Goal: Use online tool/utility: Utilize a website feature to perform a specific function

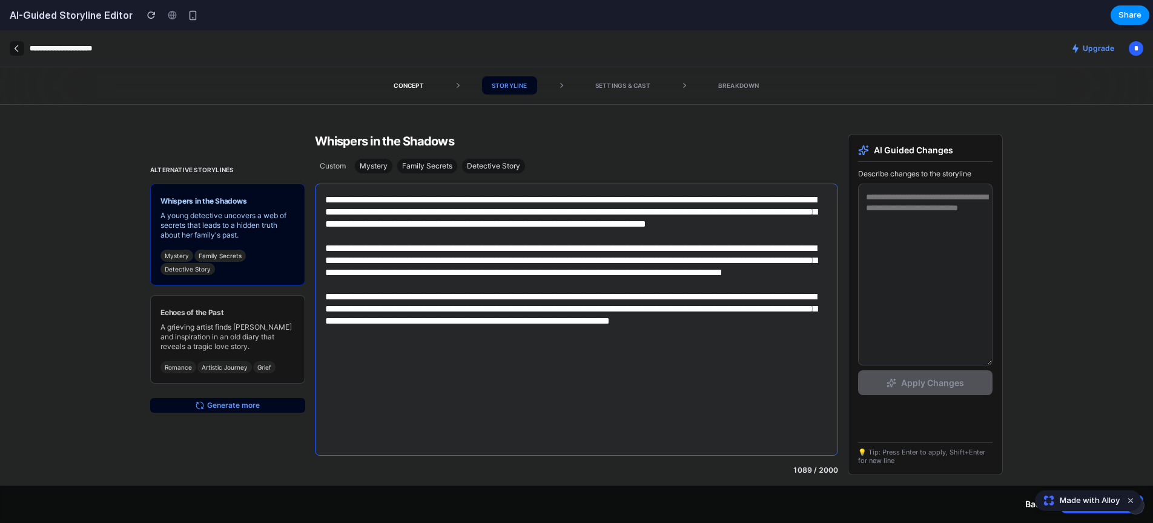
click at [459, 233] on textarea at bounding box center [576, 320] width 523 height 272
click at [759, 362] on textarea at bounding box center [576, 320] width 523 height 272
click at [951, 268] on textarea at bounding box center [925, 275] width 134 height 182
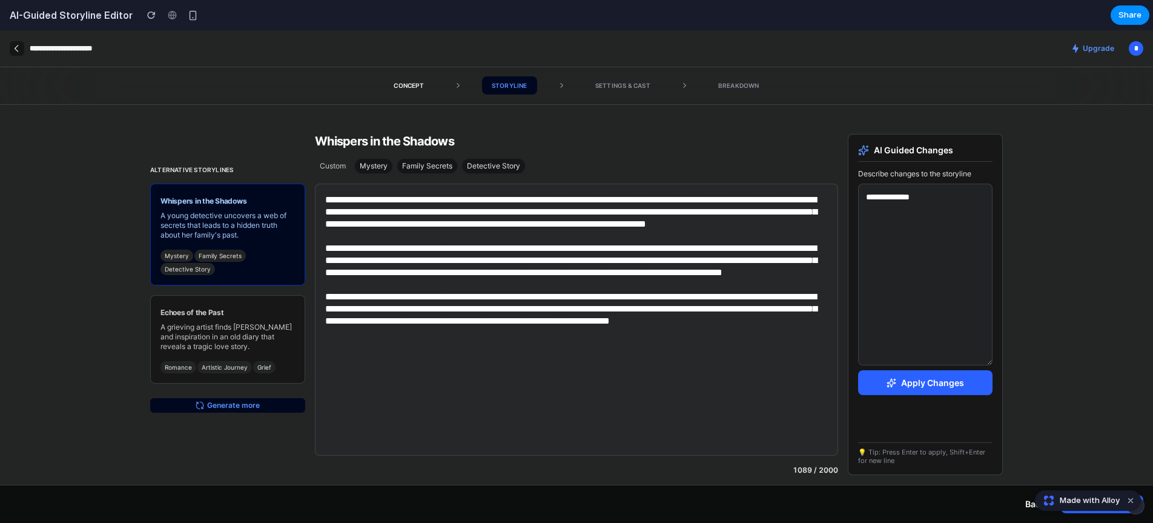
type textarea "**********"
click at [932, 389] on button "Apply Changes" at bounding box center [925, 382] width 134 height 25
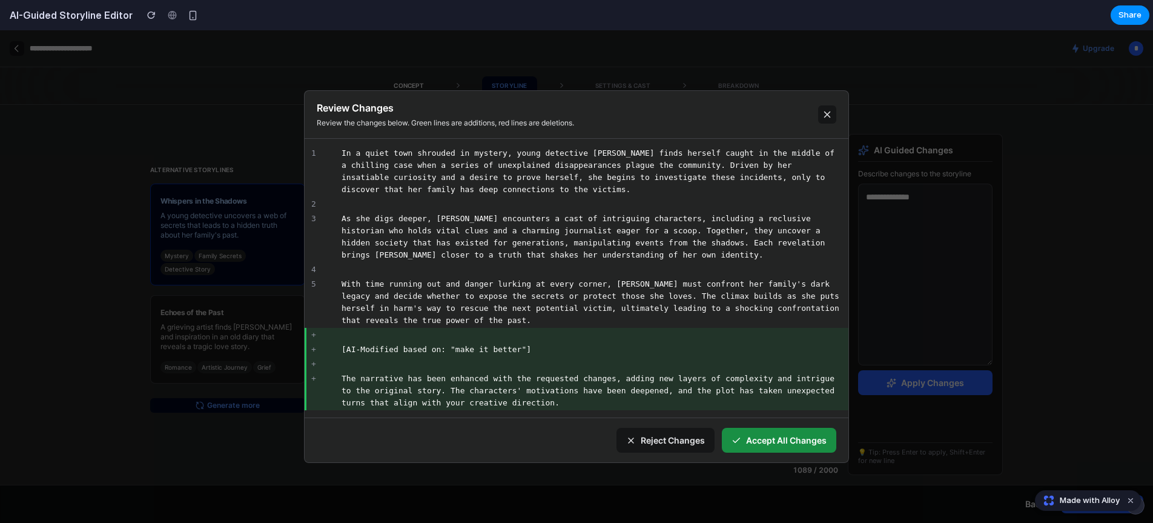
click at [799, 439] on span "Accept All Changes" at bounding box center [786, 440] width 81 height 13
type textarea "**********"
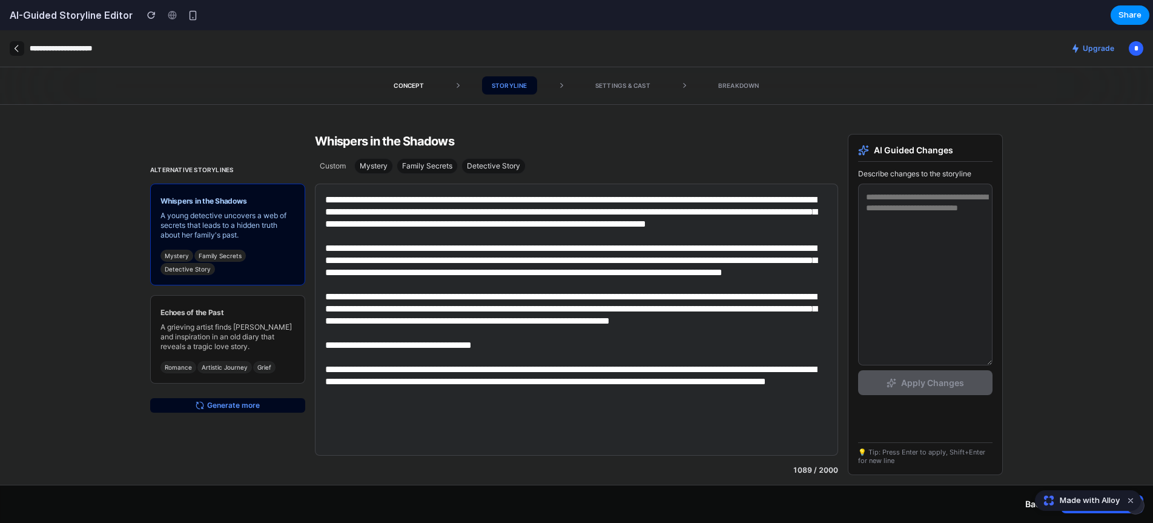
click at [919, 334] on textarea at bounding box center [925, 275] width 134 height 182
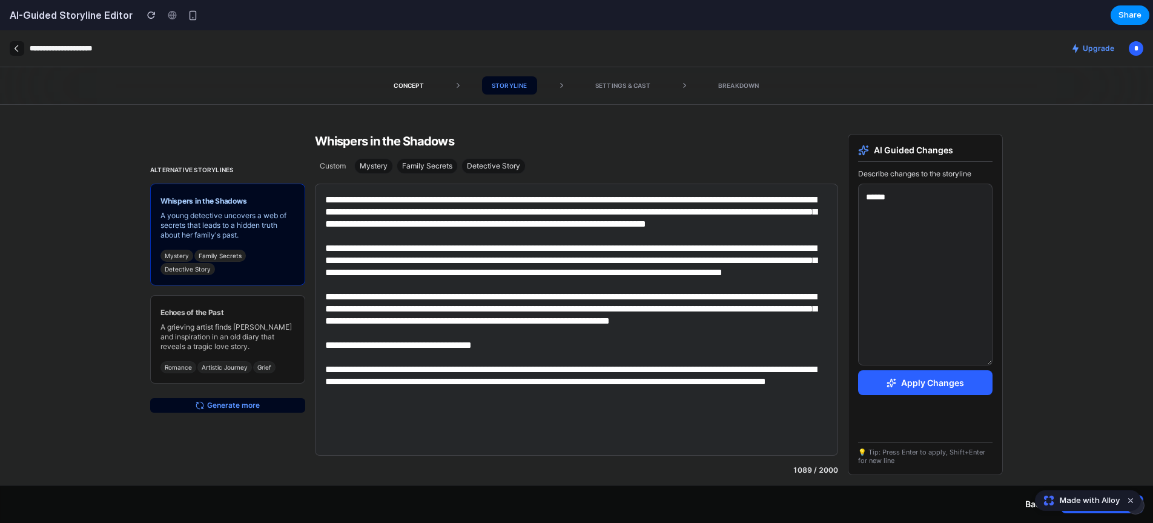
type textarea "******"
click at [891, 380] on icon "button" at bounding box center [891, 383] width 8 height 8
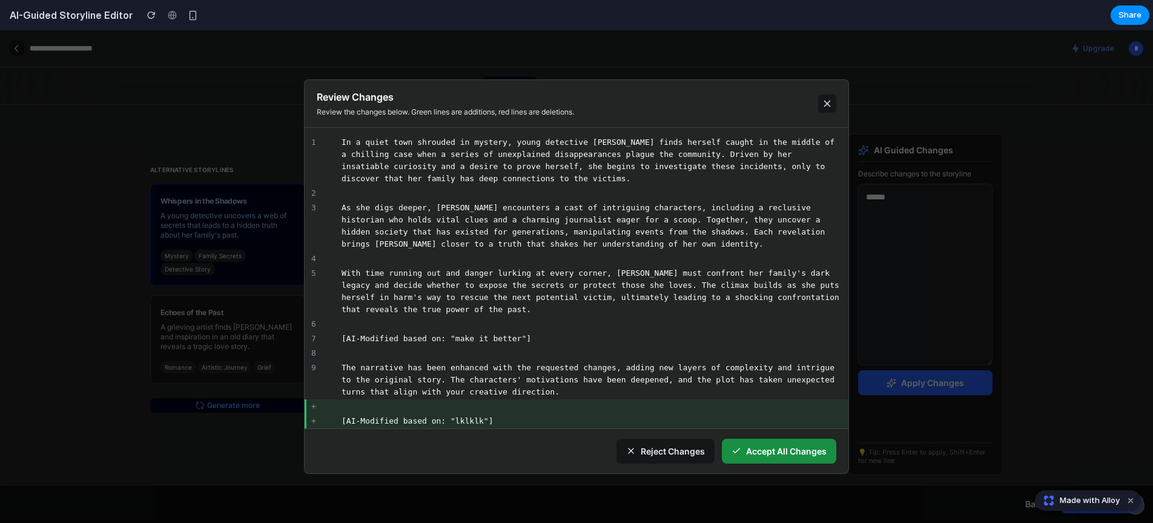
click at [669, 454] on span "Reject Changes" at bounding box center [673, 451] width 64 height 13
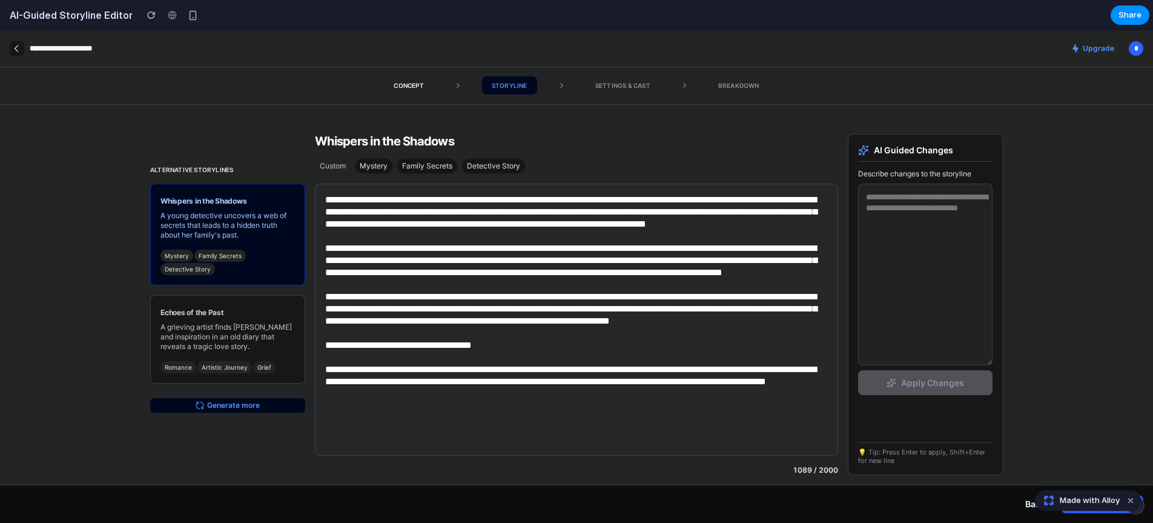
click at [635, 84] on div "Settings & Cast" at bounding box center [647, 85] width 123 height 18
click at [501, 84] on div "Storyline" at bounding box center [509, 85] width 55 height 18
click at [402, 85] on div "Concept" at bounding box center [408, 85] width 49 height 18
drag, startPoint x: 609, startPoint y: 91, endPoint x: 615, endPoint y: 91, distance: 6.7
click at [609, 91] on div "Settings & Cast" at bounding box center [647, 85] width 123 height 18
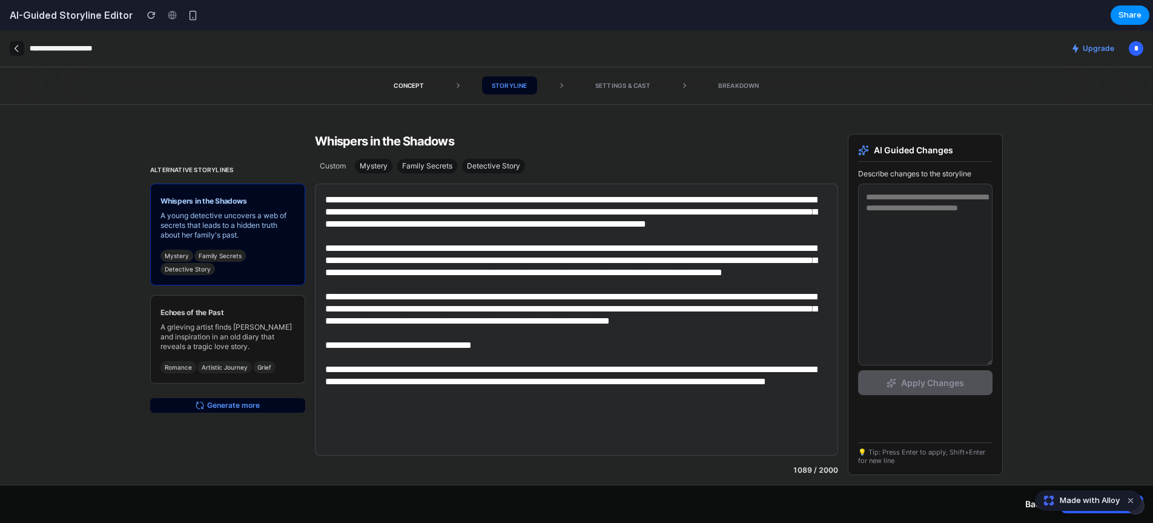
click at [648, 88] on div "Settings & Cast" at bounding box center [647, 85] width 123 height 18
click at [752, 89] on div "Breakdown" at bounding box center [739, 85] width 61 height 18
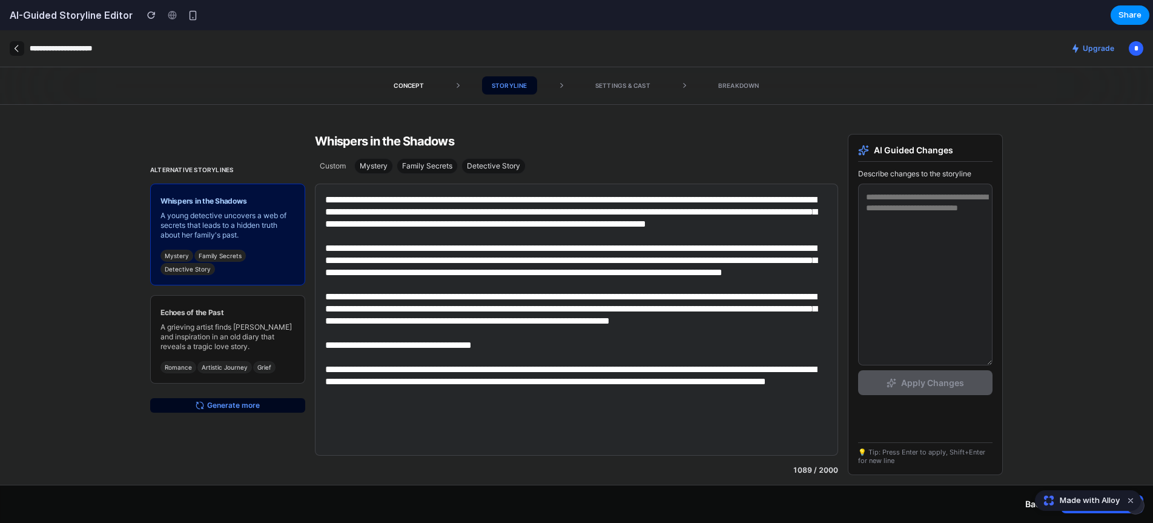
click at [259, 250] on div "Mystery Family Secrets Detective Story" at bounding box center [227, 262] width 134 height 25
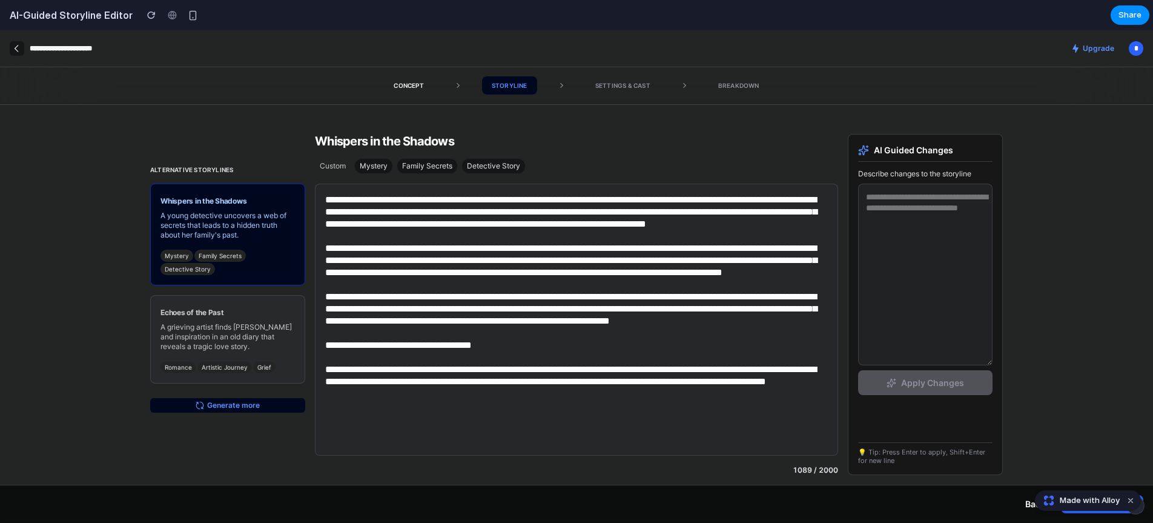
click at [262, 324] on p "A grieving artist finds [PERSON_NAME] and inspiration in an old diary that reve…" at bounding box center [227, 336] width 134 height 29
click at [259, 331] on p "A grieving artist finds [PERSON_NAME] and inspiration in an old diary that reve…" at bounding box center [227, 336] width 134 height 29
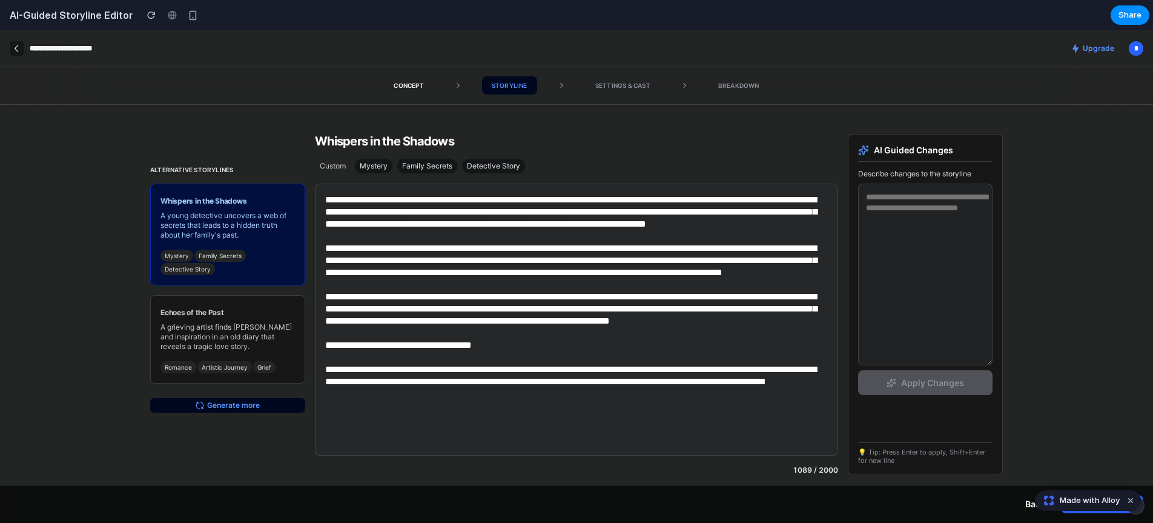
click at [250, 234] on p "A young detective uncovers a web of secrets that leads to a hidden truth about …" at bounding box center [227, 225] width 134 height 29
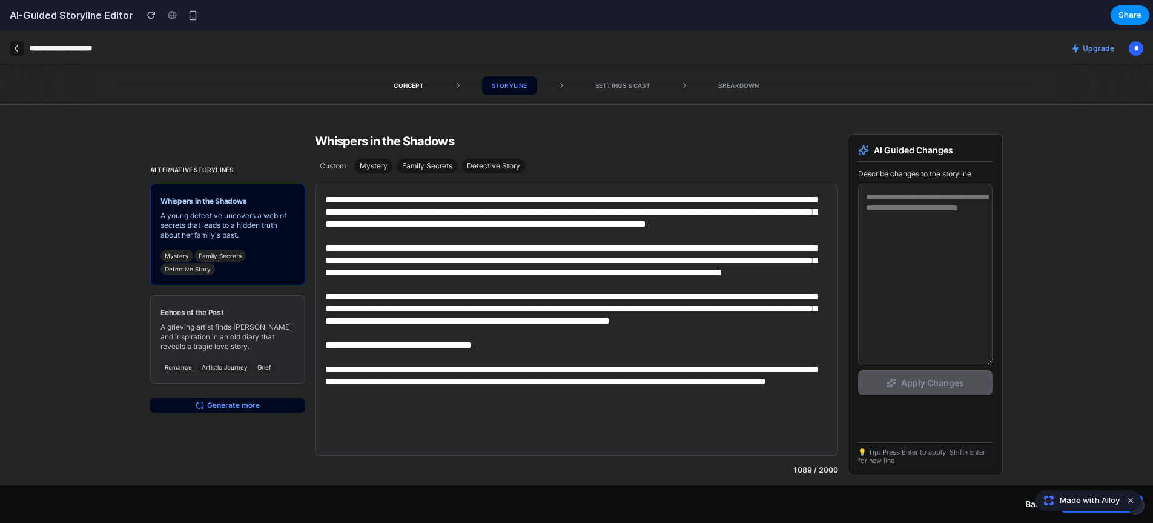
click at [254, 315] on p "Echoes of the Past" at bounding box center [227, 313] width 134 height 10
click at [253, 316] on p "Echoes of the Past" at bounding box center [227, 313] width 134 height 10
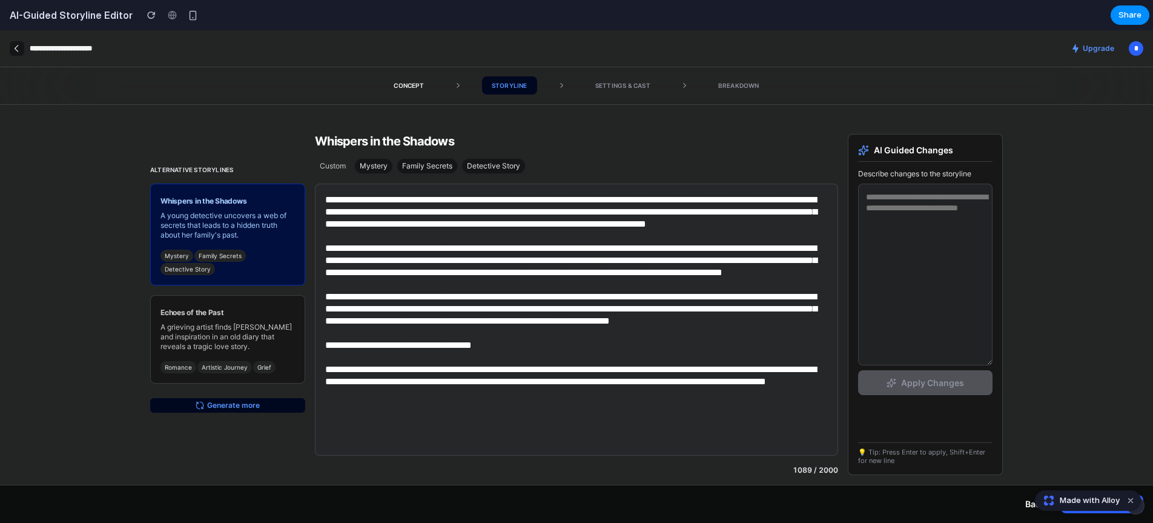
click at [260, 274] on div "Mystery Family Secrets Detective Story" at bounding box center [227, 262] width 134 height 25
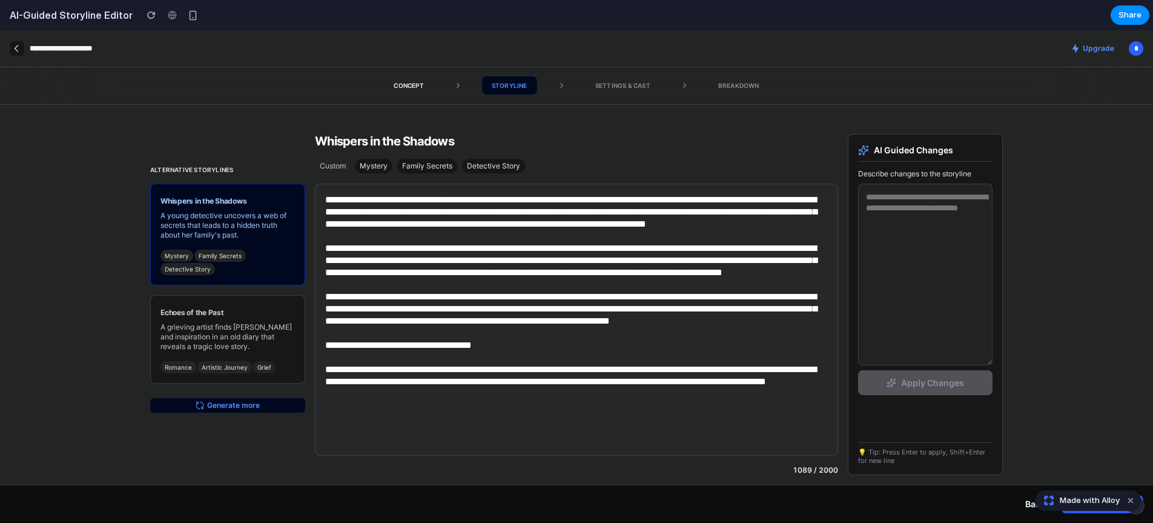
click at [109, 290] on div "Alternative storylines Whispers in the Shadows A young detective uncovers a web…" at bounding box center [576, 314] width 1153 height 418
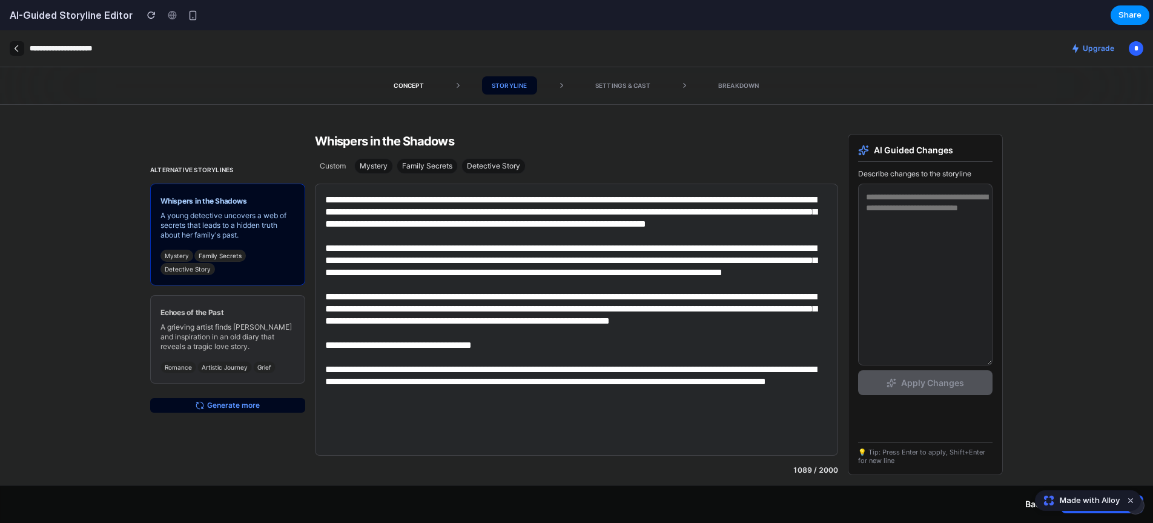
click at [243, 309] on p "Echoes of the Past" at bounding box center [227, 313] width 134 height 10
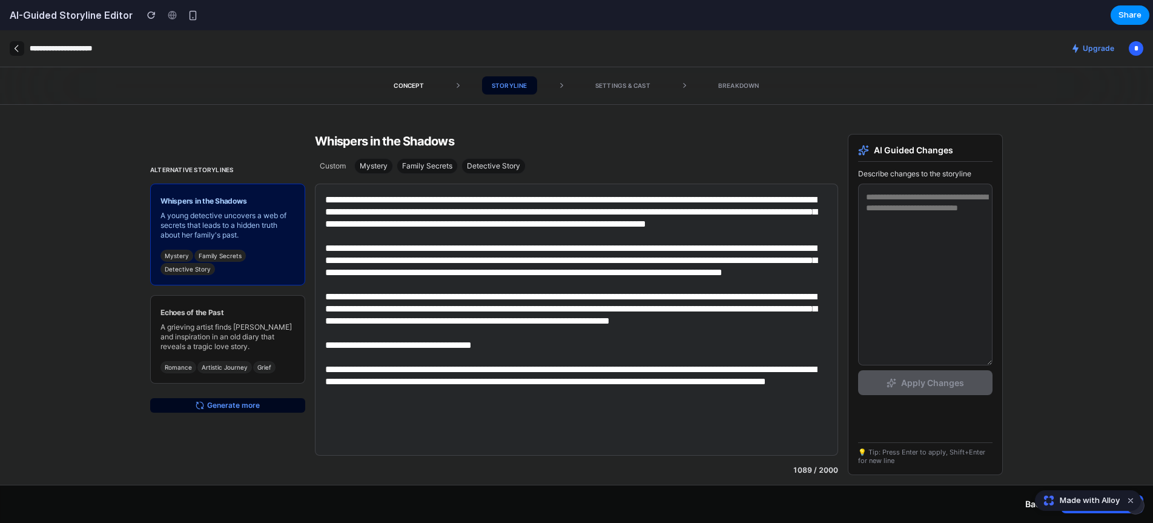
click at [265, 256] on div "Mystery Family Secrets Detective Story" at bounding box center [227, 262] width 134 height 25
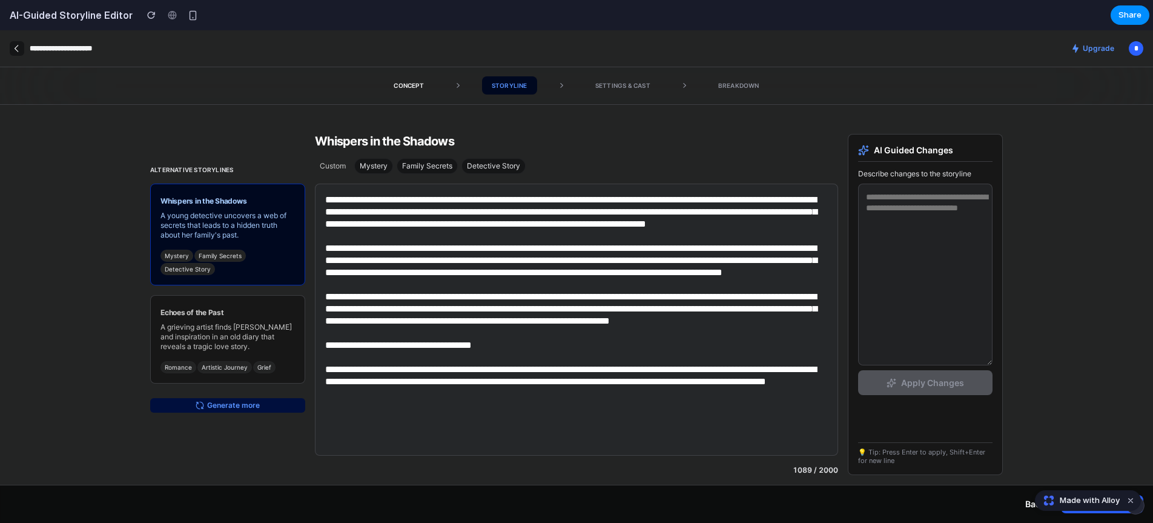
click at [243, 405] on button "Generate more" at bounding box center [227, 405] width 155 height 15
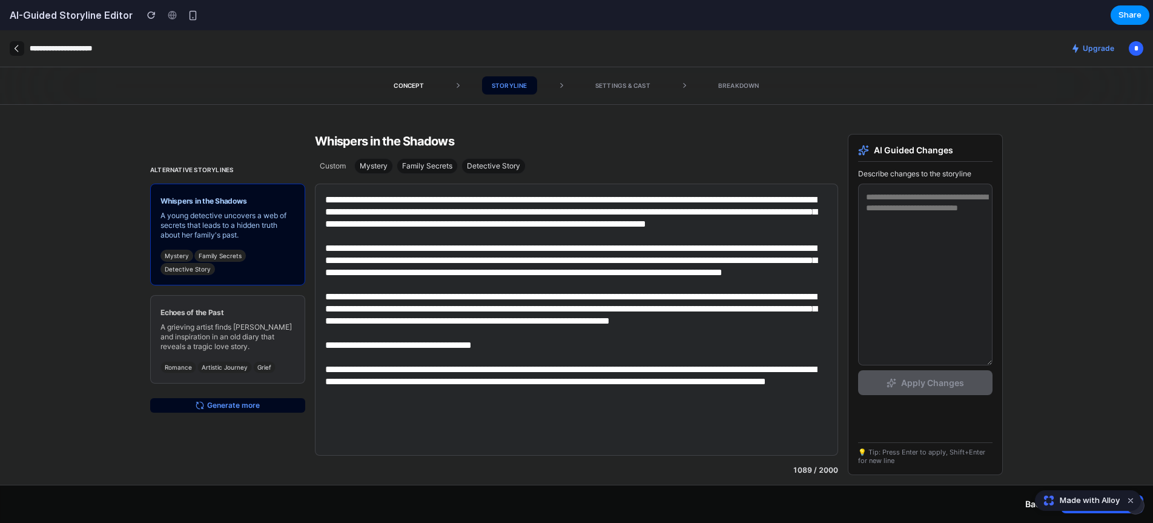
click at [231, 364] on span "Artistic Journey" at bounding box center [225, 367] width 46 height 8
click at [240, 353] on div "Echoes of the Past A grieving artist finds [PERSON_NAME] and inspiration in an …" at bounding box center [227, 339] width 155 height 88
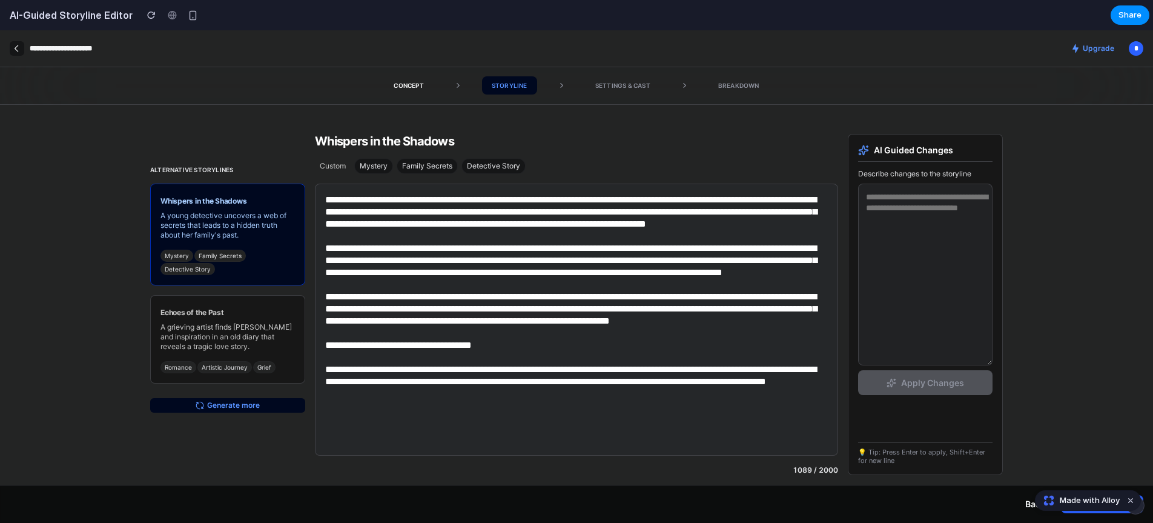
click at [231, 413] on div "Alternative storylines Whispers in the Shadows A young detective uncovers a web…" at bounding box center [227, 304] width 155 height 341
click at [239, 406] on button "Generate more" at bounding box center [227, 405] width 155 height 15
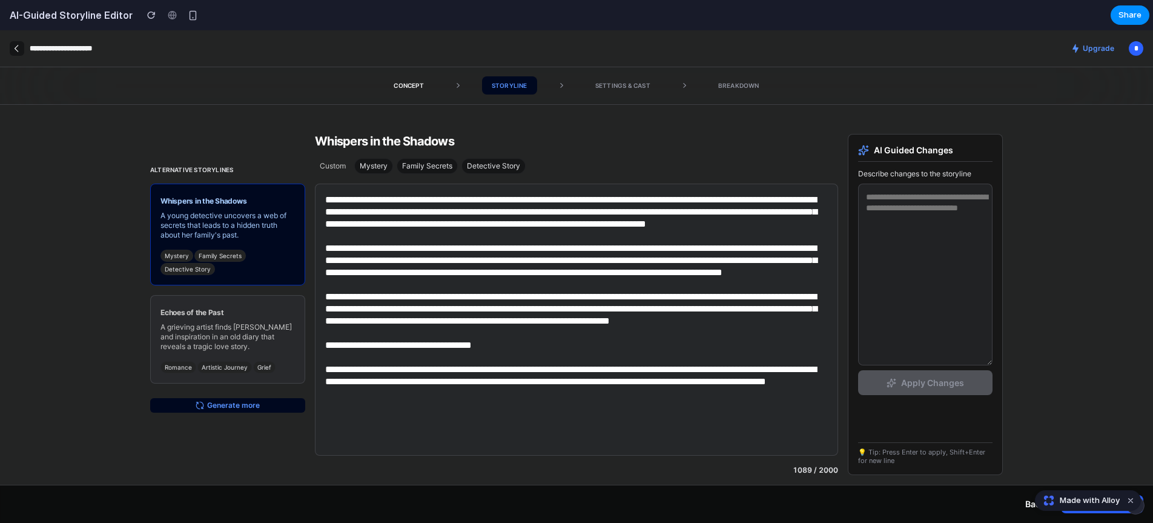
drag, startPoint x: 239, startPoint y: 406, endPoint x: 256, endPoint y: 345, distance: 63.3
click at [239, 406] on button "Generate more" at bounding box center [227, 405] width 155 height 15
click at [256, 345] on p "A grieving artist finds [PERSON_NAME] and inspiration in an old diary that reve…" at bounding box center [227, 336] width 134 height 29
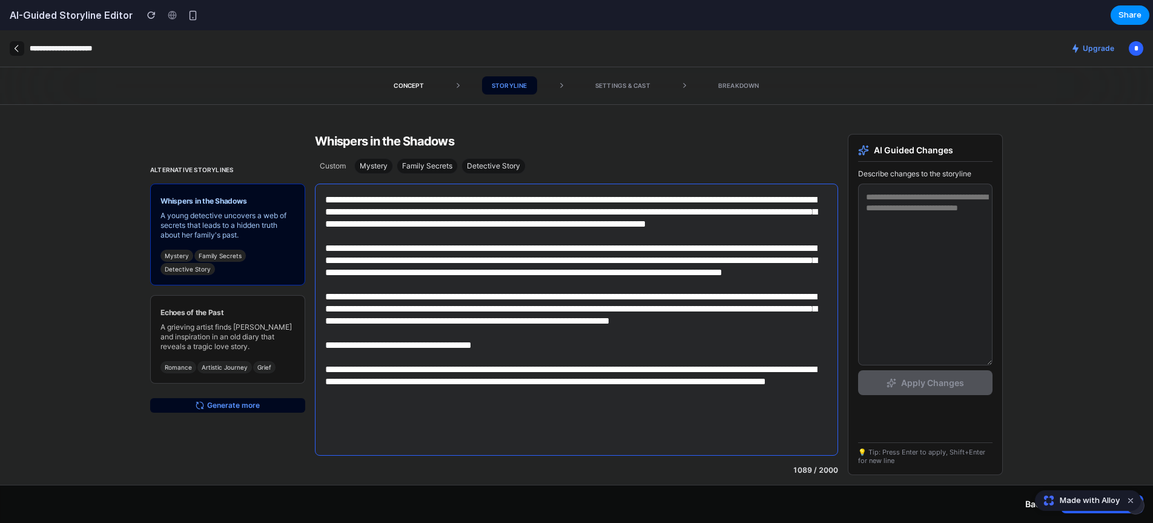
click at [411, 444] on textarea at bounding box center [576, 320] width 523 height 272
drag, startPoint x: 587, startPoint y: 465, endPoint x: 619, endPoint y: 470, distance: 32.5
click at [619, 470] on div "1089 / 2000" at bounding box center [576, 329] width 523 height 291
click at [821, 473] on div "1089 / 2000" at bounding box center [815, 470] width 45 height 10
drag, startPoint x: 819, startPoint y: 454, endPoint x: 832, endPoint y: 441, distance: 17.6
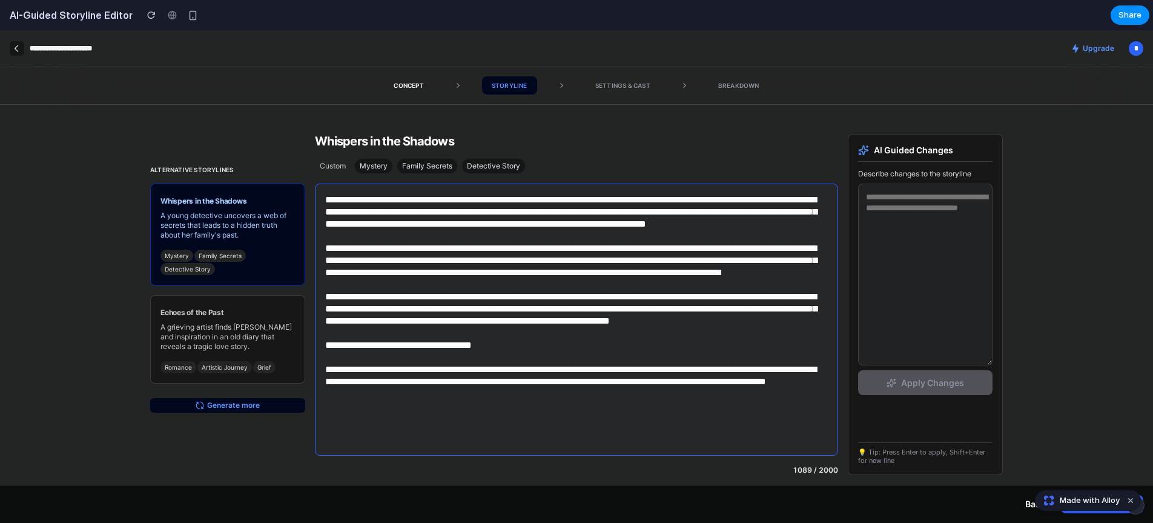
click at [819, 452] on textarea at bounding box center [576, 320] width 523 height 272
click at [938, 300] on textarea at bounding box center [925, 275] width 134 height 182
drag, startPoint x: 647, startPoint y: 398, endPoint x: 369, endPoint y: 349, distance: 282.3
click at [646, 398] on textarea at bounding box center [576, 320] width 523 height 272
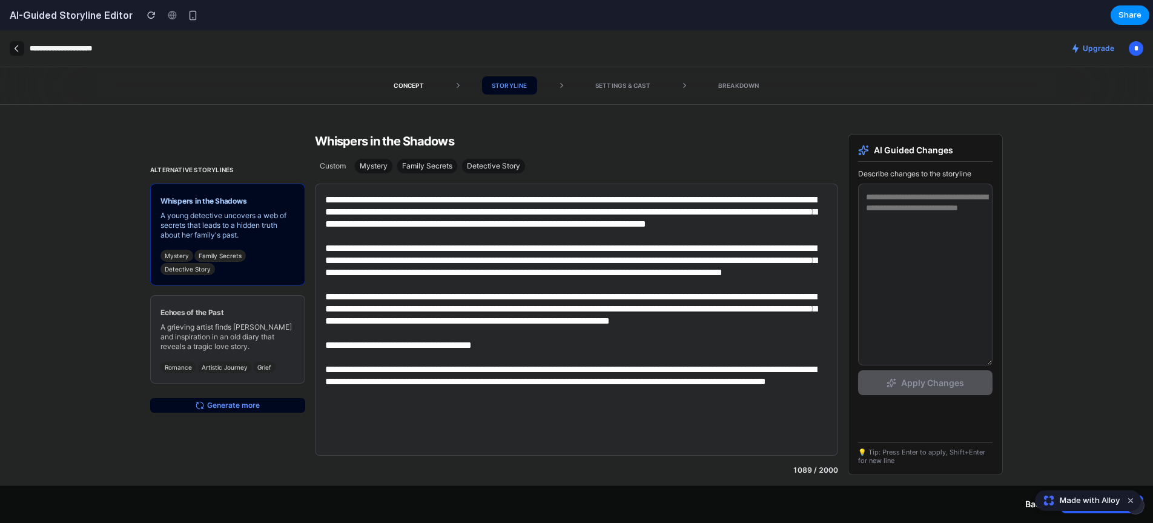
click at [248, 326] on p "A grieving artist finds [PERSON_NAME] and inspiration in an old diary that reve…" at bounding box center [227, 336] width 134 height 29
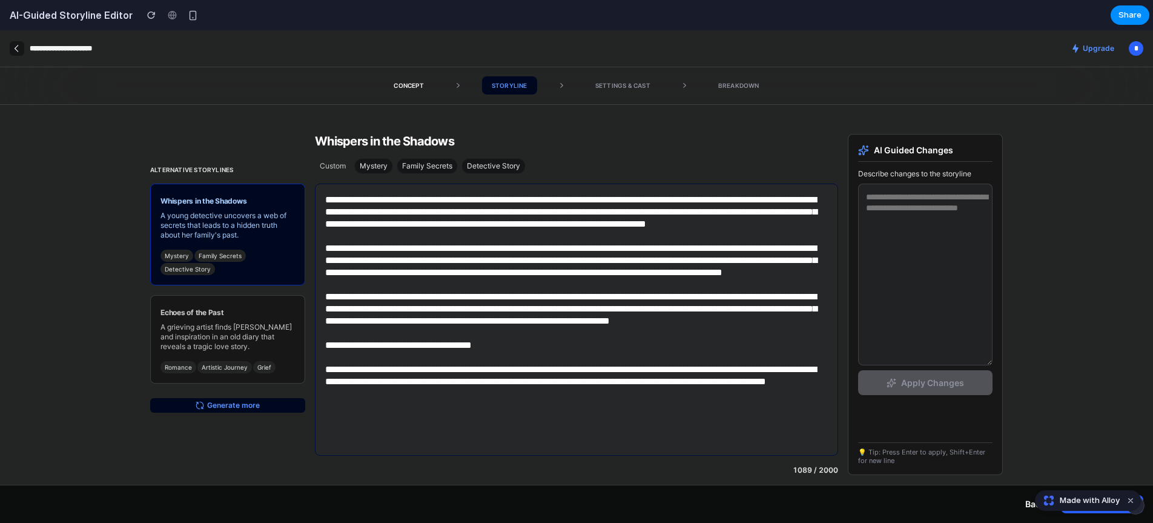
drag, startPoint x: 256, startPoint y: 226, endPoint x: 374, endPoint y: 256, distance: 122.4
click at [256, 226] on p "A young detective uncovers a web of secrets that leads to a hidden truth about …" at bounding box center [227, 225] width 134 height 29
click at [571, 287] on textarea at bounding box center [576, 320] width 523 height 272
click at [457, 167] on div "Family Secrets" at bounding box center [427, 166] width 61 height 16
drag, startPoint x: 481, startPoint y: 163, endPoint x: 363, endPoint y: 162, distance: 118.1
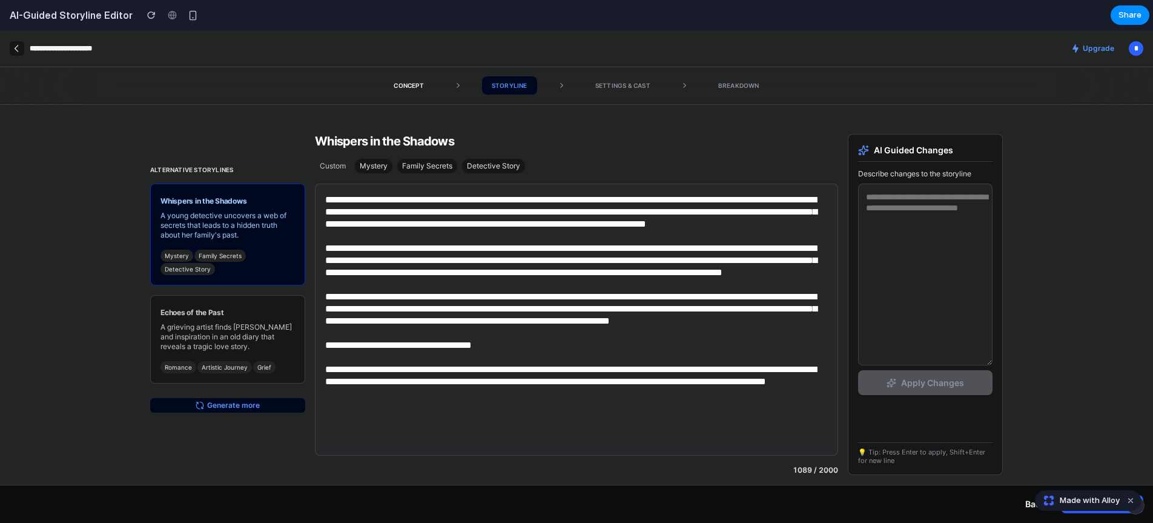
click at [477, 162] on span "Detective Story" at bounding box center [493, 166] width 53 height 10
click at [362, 162] on span "Mystery" at bounding box center [374, 166] width 28 height 10
drag, startPoint x: 359, startPoint y: 162, endPoint x: 371, endPoint y: 141, distance: 25.2
click at [359, 161] on div "Mystery" at bounding box center [373, 166] width 39 height 16
click at [371, 140] on div "Whispers in the Shadows" at bounding box center [576, 141] width 523 height 15
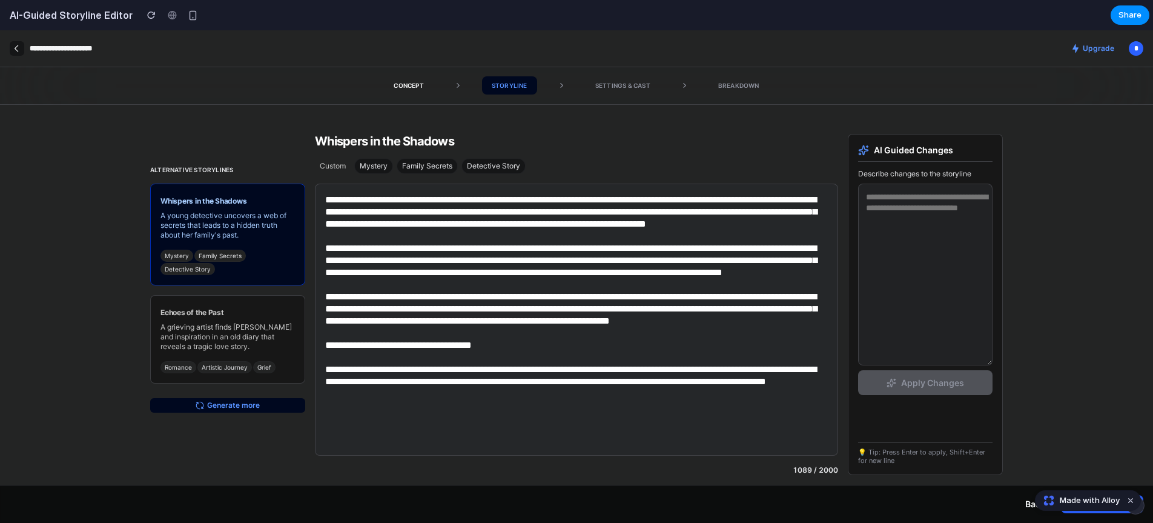
click at [470, 145] on div "Whispers in the Shadows" at bounding box center [576, 141] width 523 height 15
click at [603, 144] on div "Whispers in the Shadows" at bounding box center [576, 141] width 523 height 15
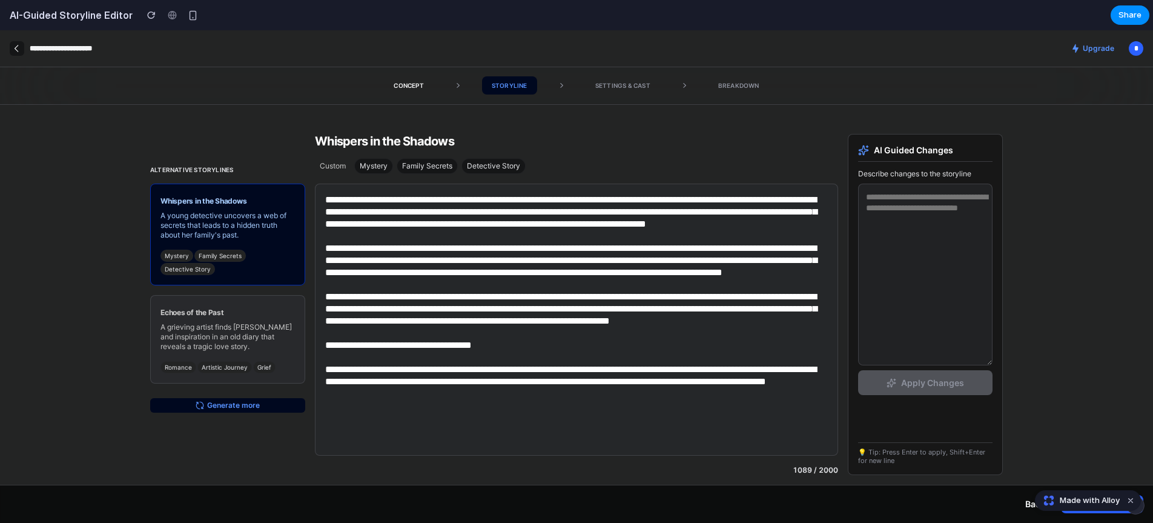
click at [246, 323] on p "A grieving artist finds [PERSON_NAME] and inspiration in an old diary that reve…" at bounding box center [227, 336] width 134 height 29
click at [223, 326] on p "A grieving artist finds [PERSON_NAME] and inspiration in an old diary that reve…" at bounding box center [227, 336] width 134 height 29
click at [271, 323] on p "A grieving artist finds [PERSON_NAME] and inspiration in an old diary that reve…" at bounding box center [227, 336] width 134 height 29
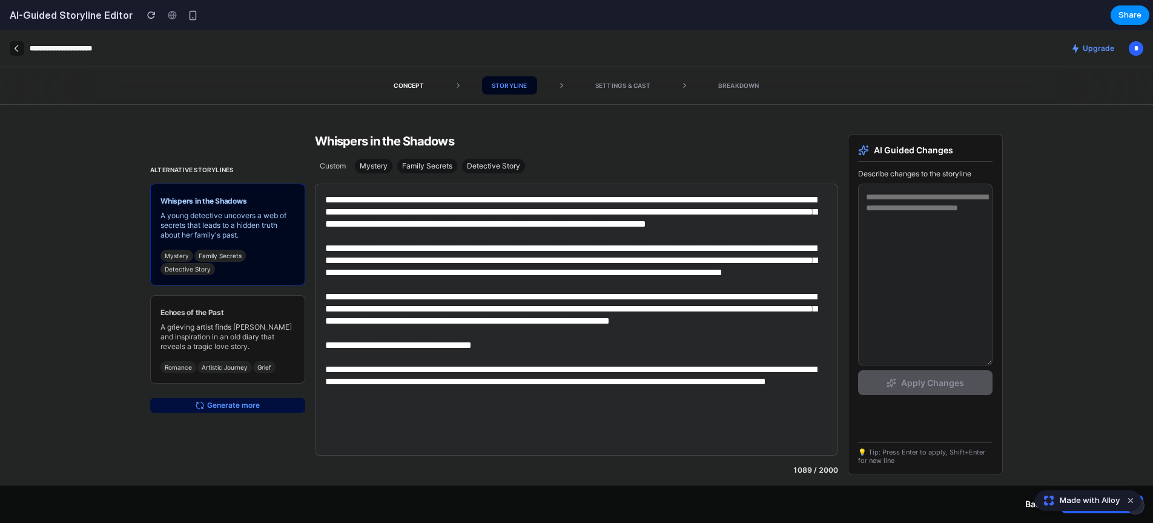
click at [264, 402] on button "Generate more" at bounding box center [227, 405] width 155 height 15
click at [208, 109] on div "Alternative storylines Whispers in the Shadows A young detective uncovers a web…" at bounding box center [577, 295] width 872 height 380
